Goal: Find specific page/section: Find specific page/section

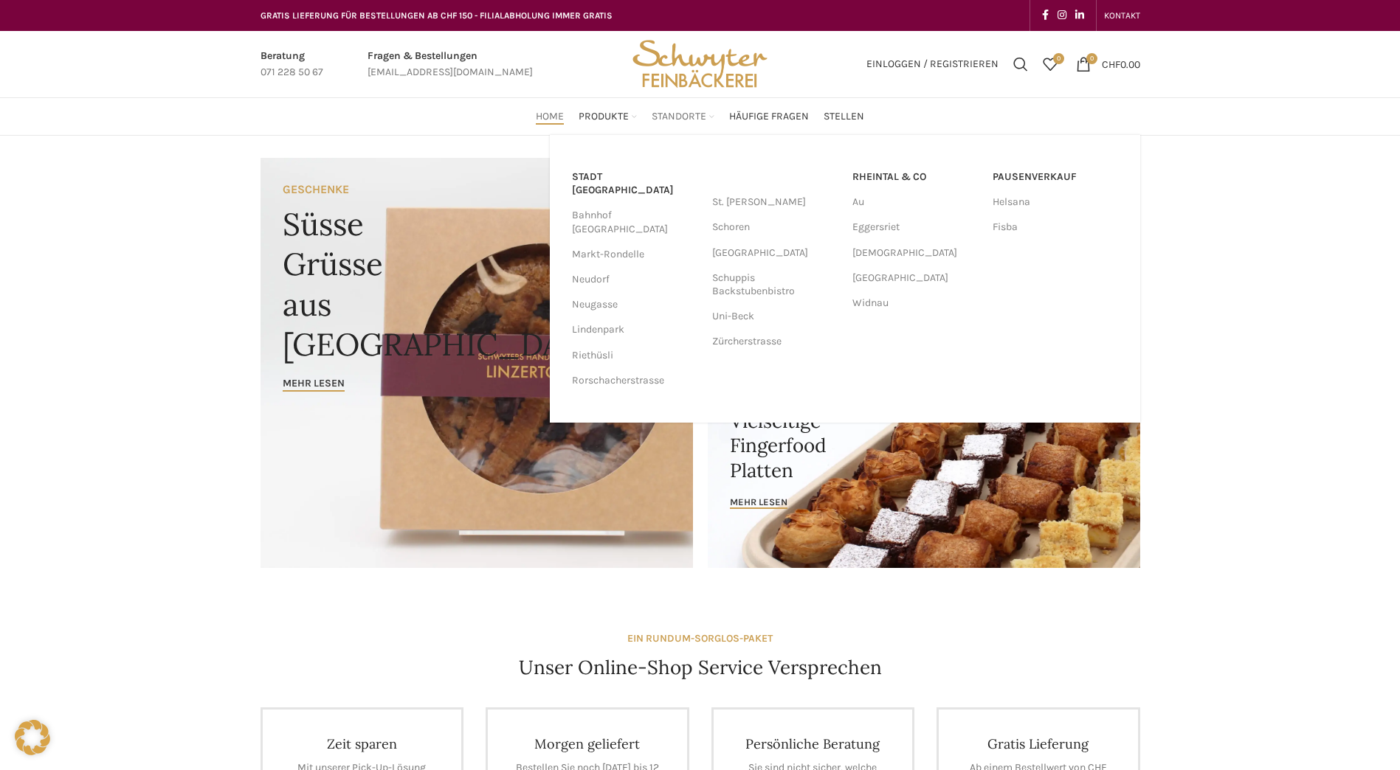
click at [685, 113] on span "Standorte" at bounding box center [679, 117] width 55 height 14
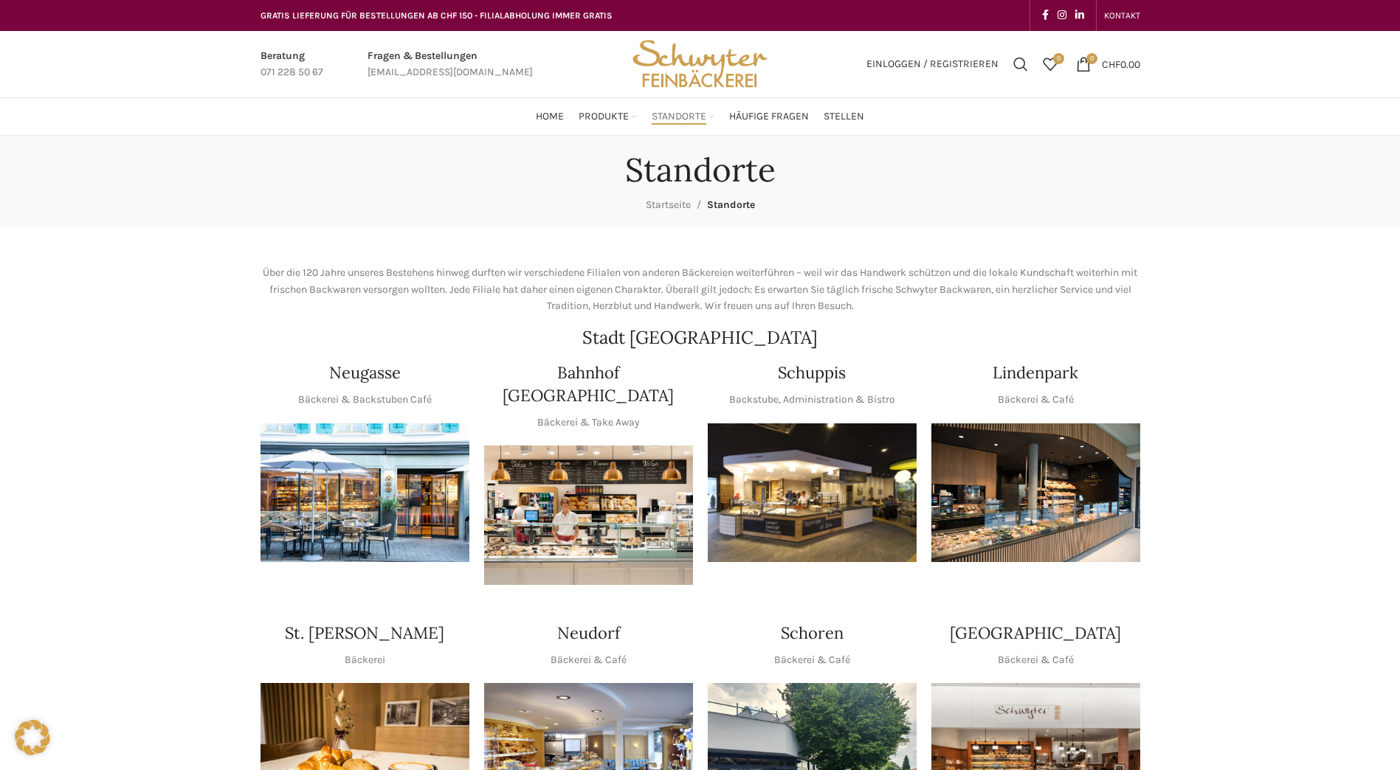
click at [1014, 503] on img "1 / 1" at bounding box center [1035, 493] width 209 height 139
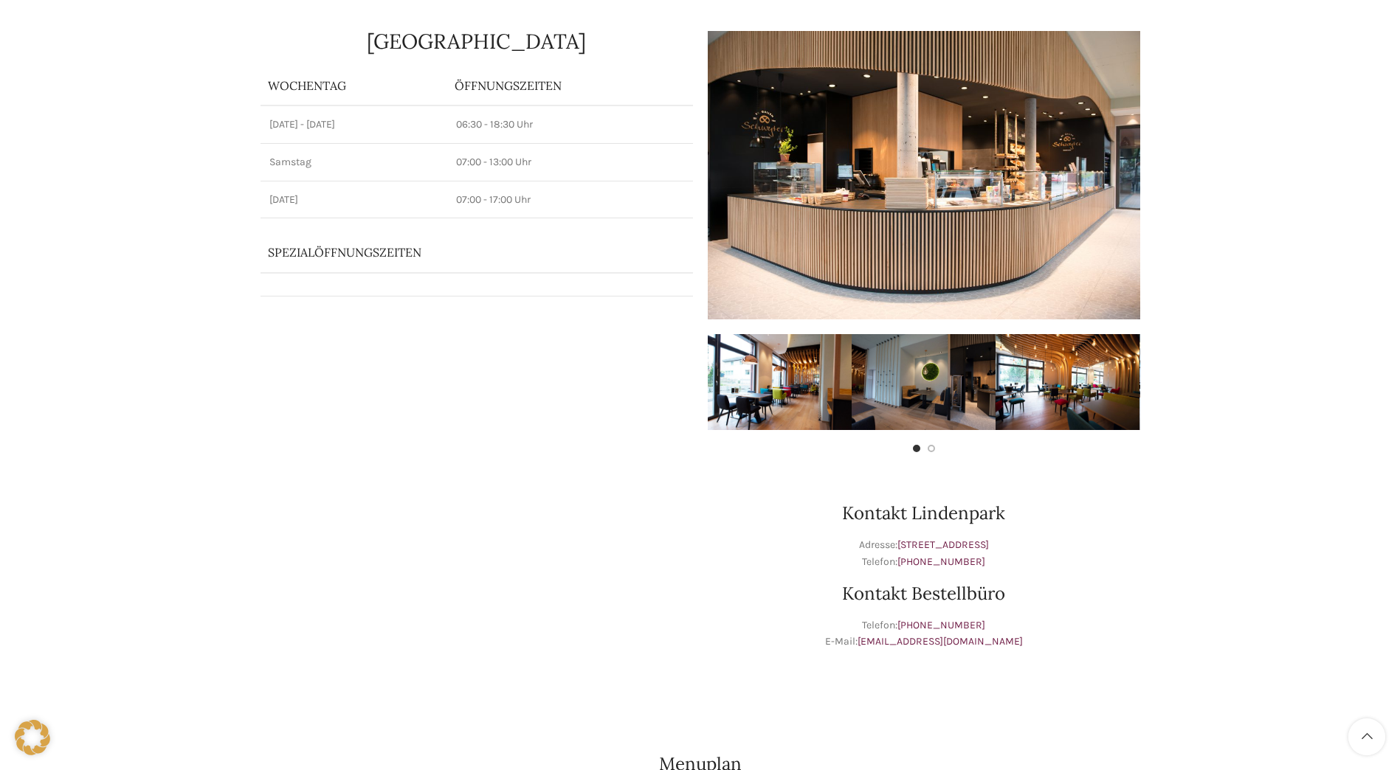
scroll to position [148, 0]
